Goal: Task Accomplishment & Management: Manage account settings

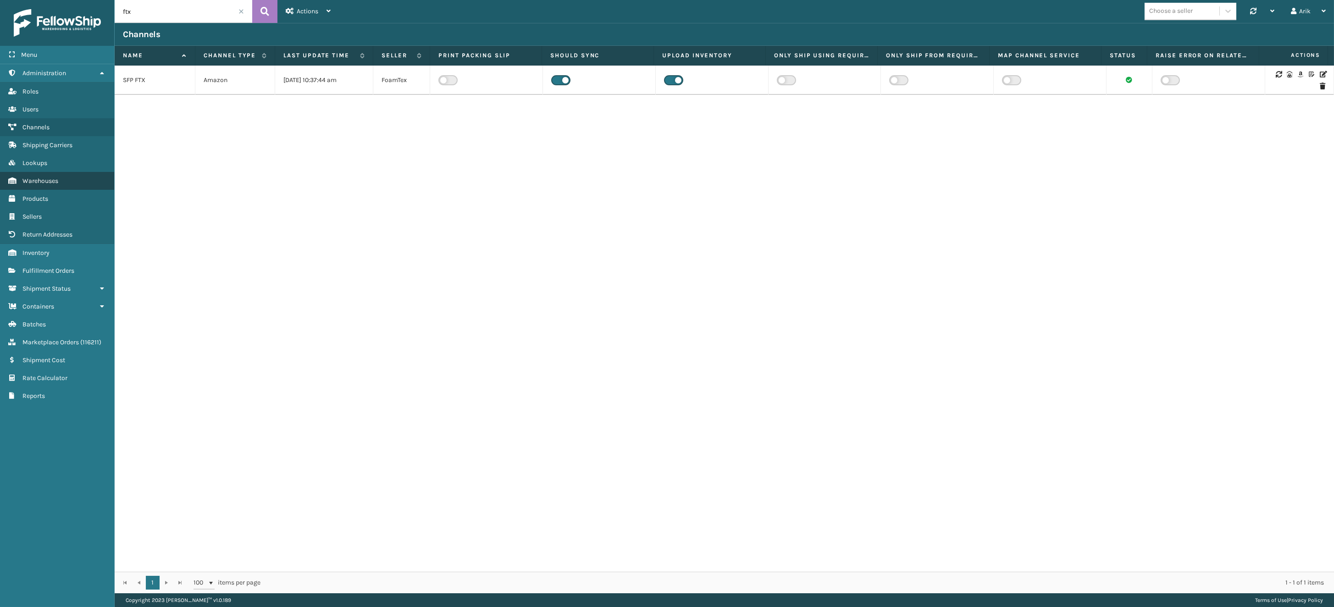
click at [40, 182] on span "Warehouses" at bounding box center [40, 181] width 36 height 8
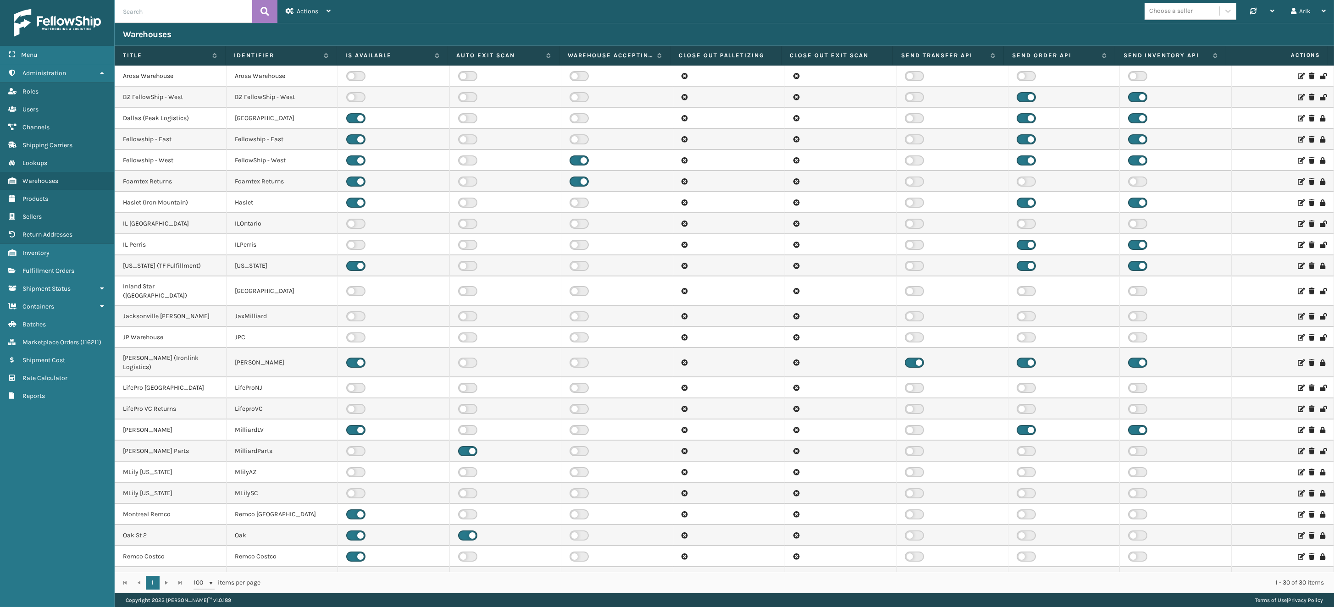
click at [1298, 427] on icon at bounding box center [1301, 430] width 6 height 6
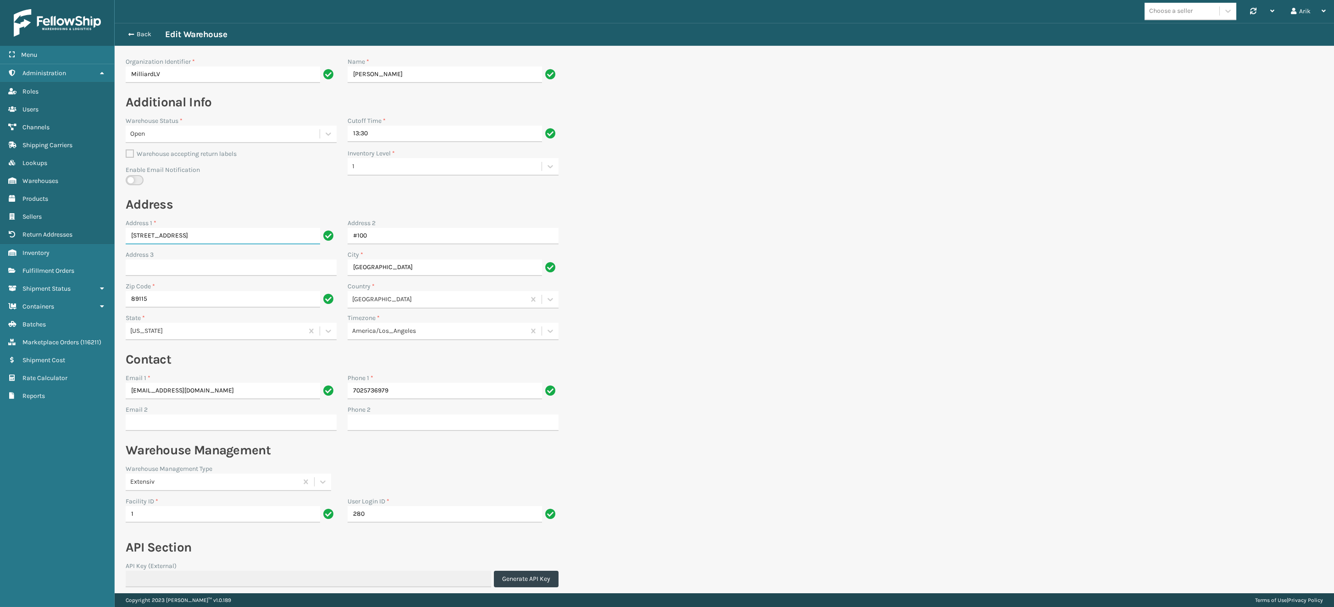
click at [163, 238] on input "[STREET_ADDRESS]" at bounding box center [223, 236] width 194 height 17
click at [188, 292] on input "89115" at bounding box center [223, 299] width 194 height 17
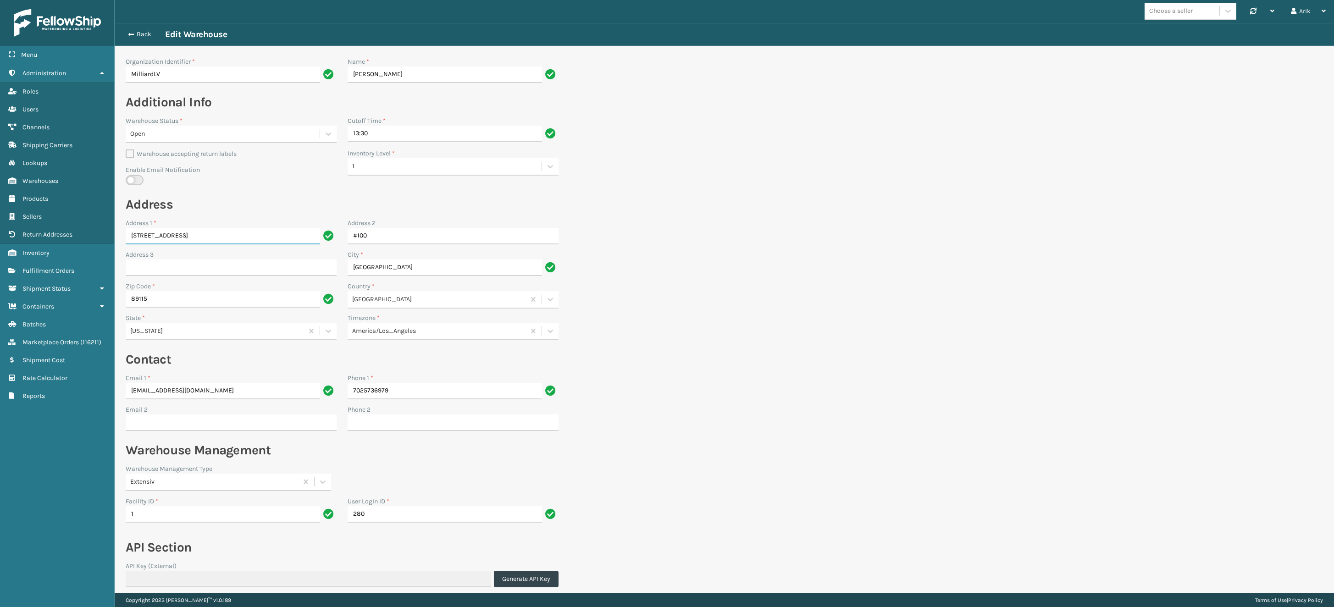
click at [190, 236] on input "[STREET_ADDRESS]" at bounding box center [223, 236] width 194 height 17
click at [179, 302] on input "89115" at bounding box center [223, 299] width 194 height 17
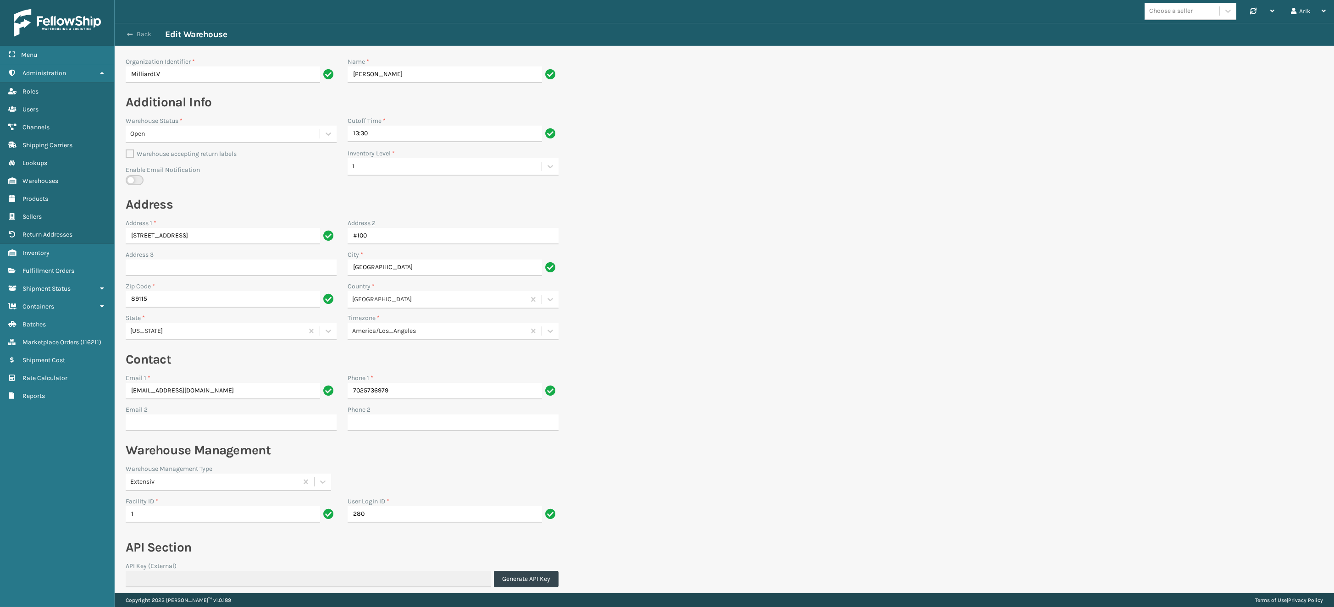
click at [128, 37] on span "button" at bounding box center [130, 34] width 6 height 6
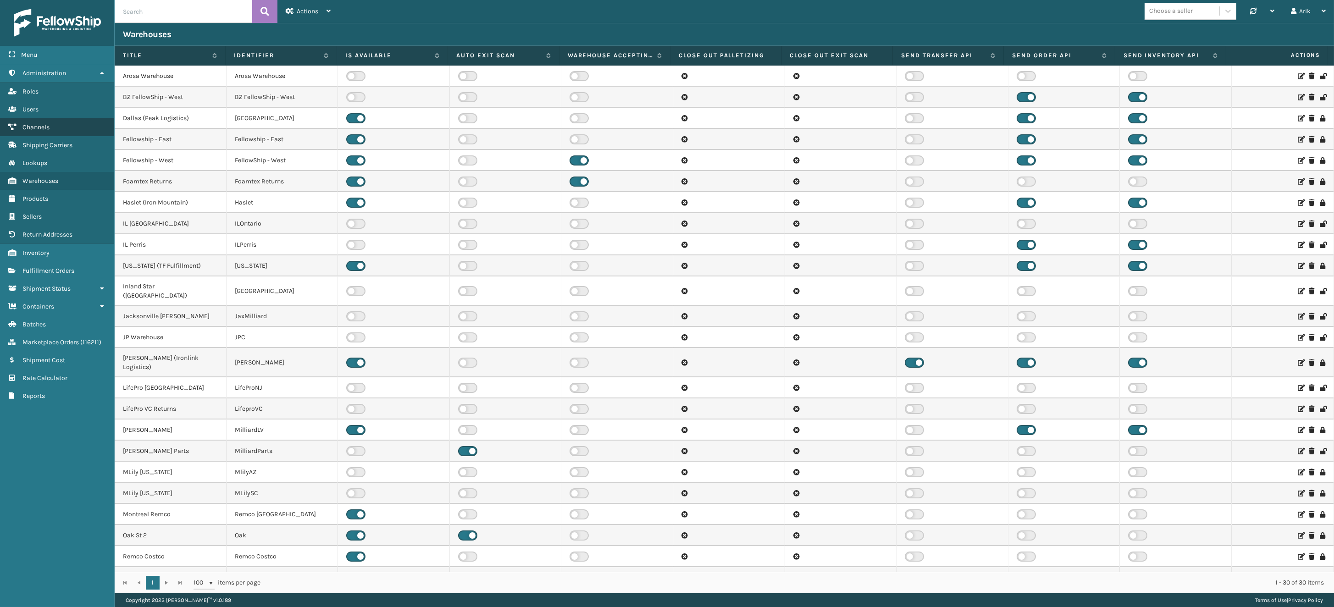
click at [61, 122] on link "Channels" at bounding box center [57, 127] width 114 height 18
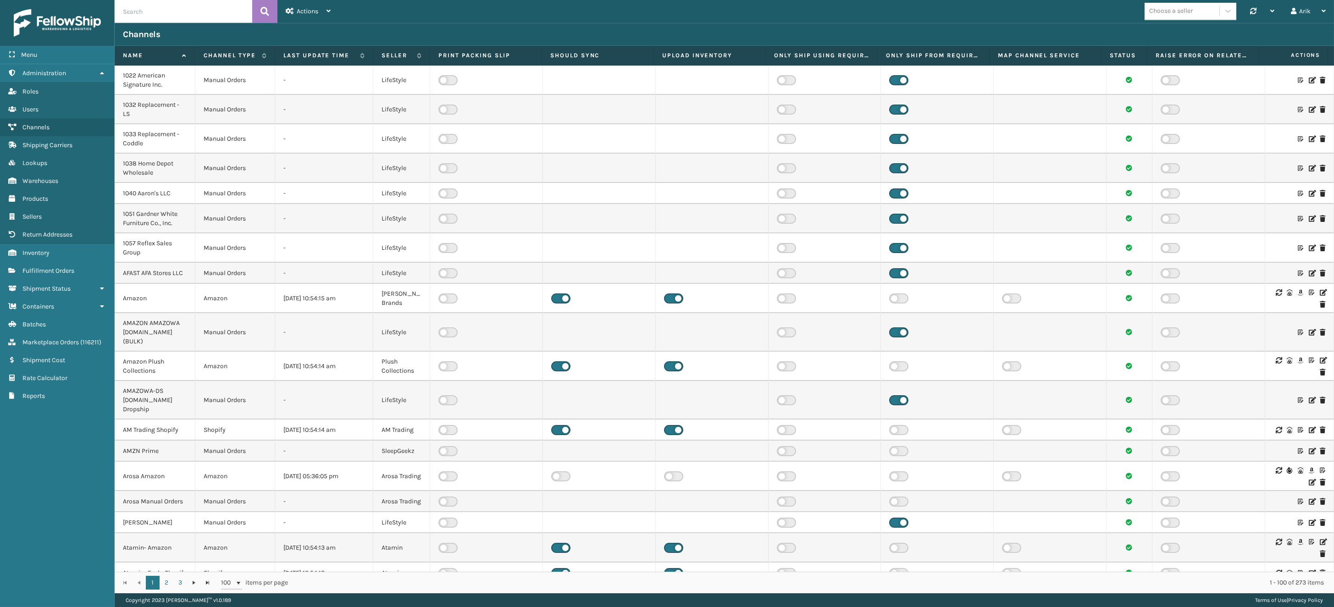
click at [165, 11] on input "text" at bounding box center [184, 11] width 138 height 23
type input "sfp"
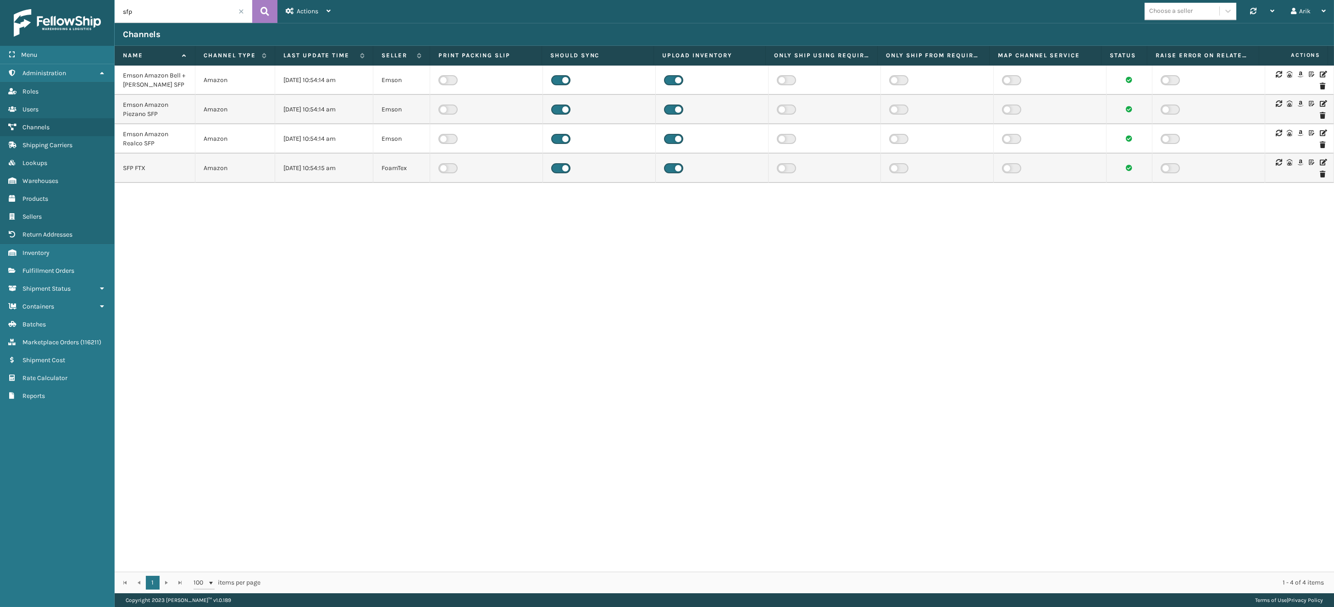
click at [1320, 161] on icon at bounding box center [1323, 162] width 6 height 6
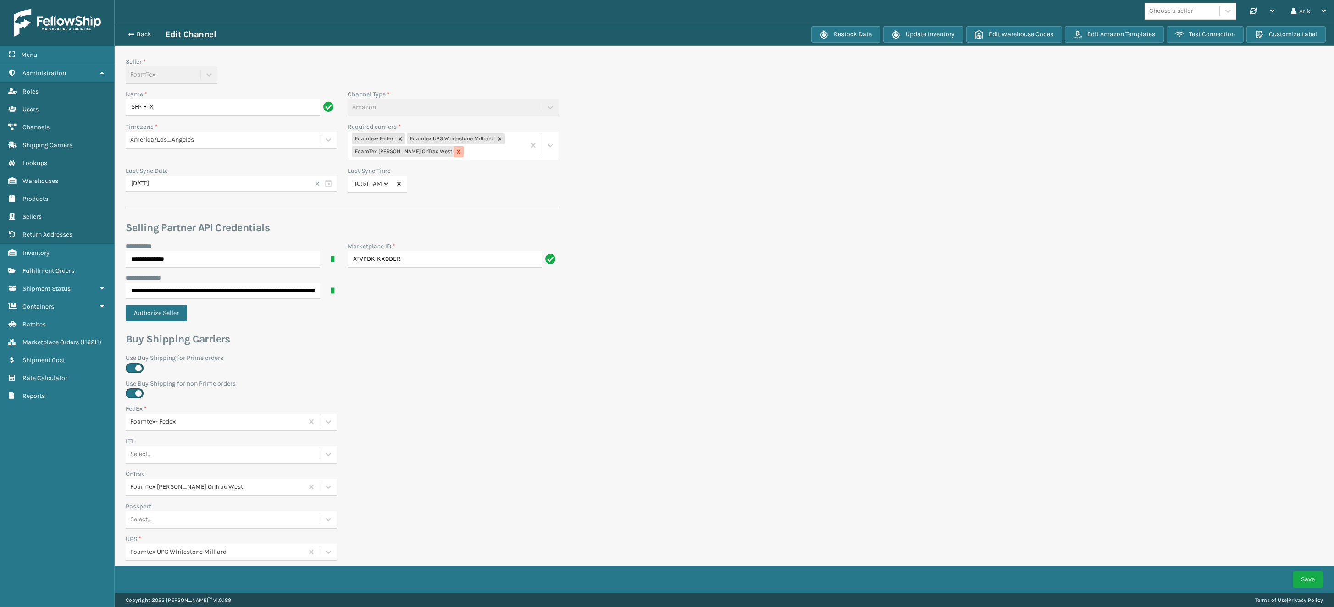
click at [455, 149] on icon at bounding box center [458, 152] width 6 height 6
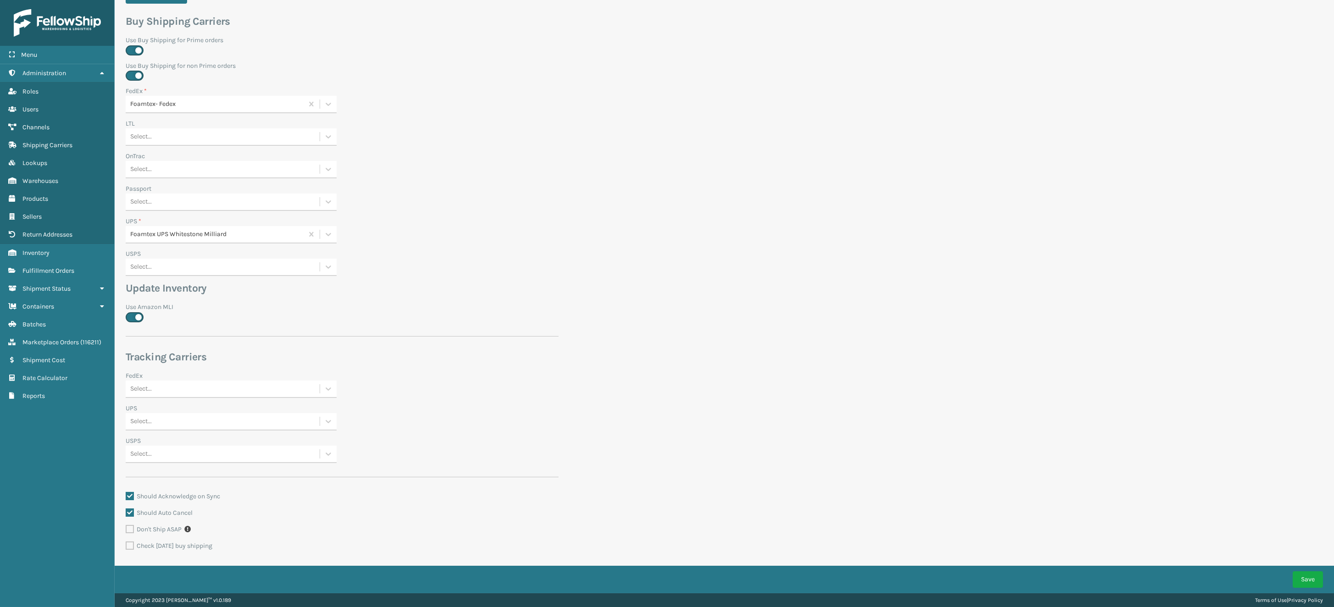
scroll to position [316, 0]
click at [1306, 576] on button "Save" at bounding box center [1308, 579] width 30 height 17
